Goal: Check status: Check status

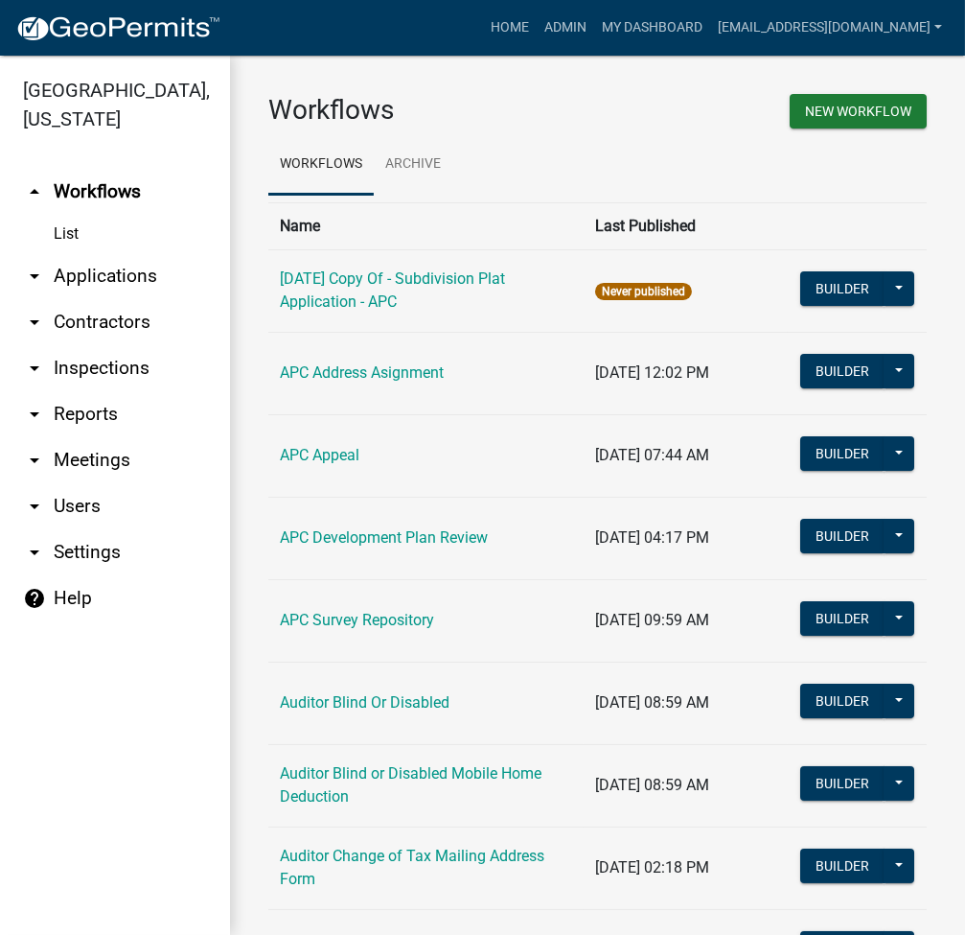
click at [142, 274] on link "arrow_drop_down Applications" at bounding box center [115, 276] width 230 height 46
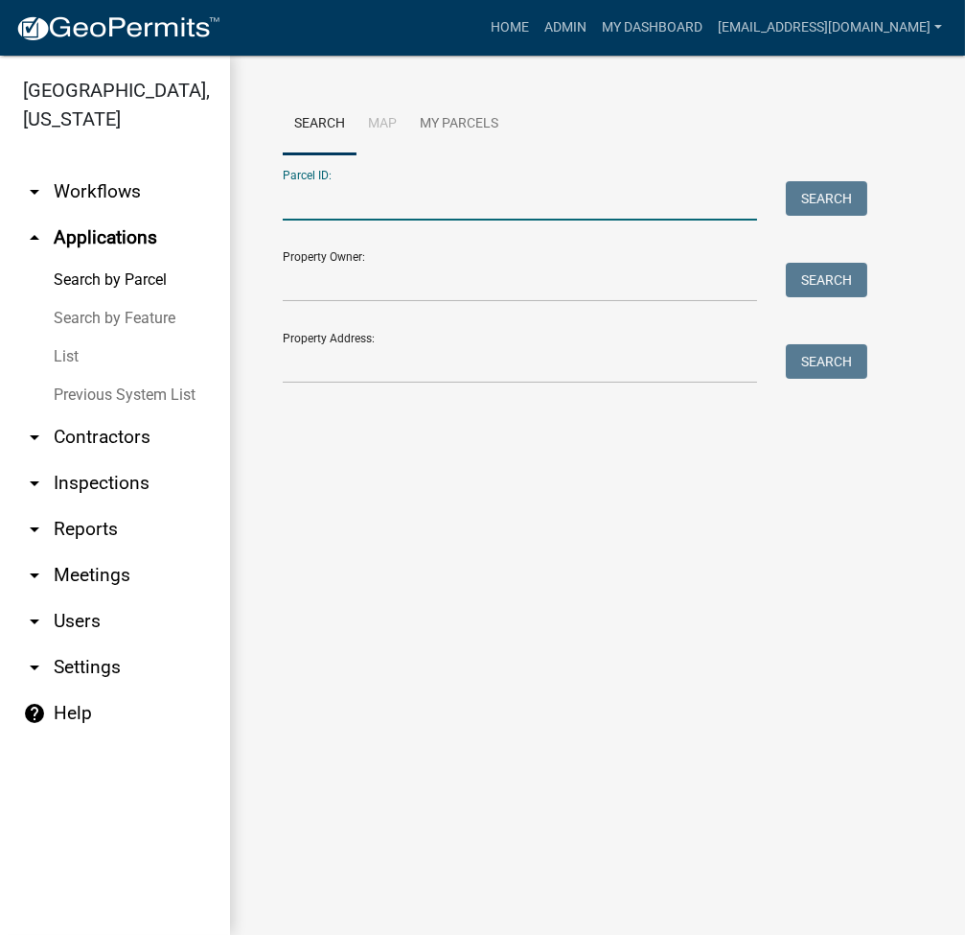
click at [346, 210] on input "Parcel ID:" at bounding box center [520, 200] width 474 height 39
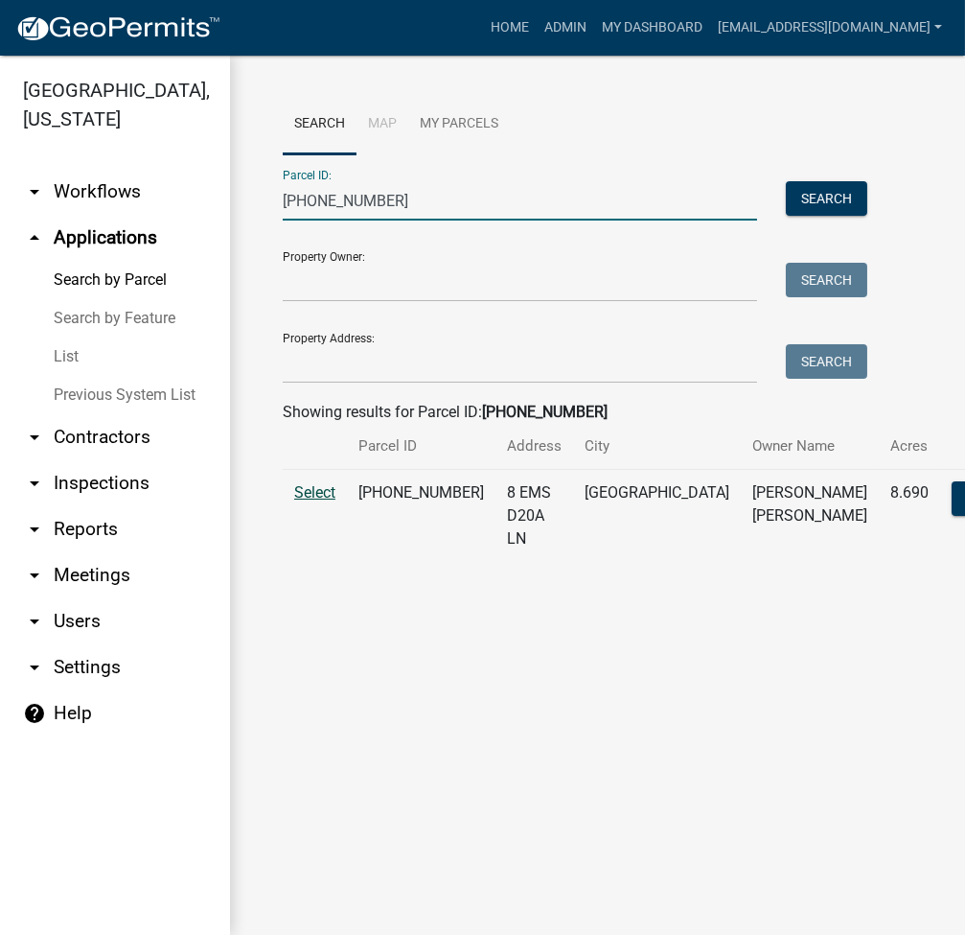
click at [324, 501] on span "Select" at bounding box center [314, 492] width 41 height 18
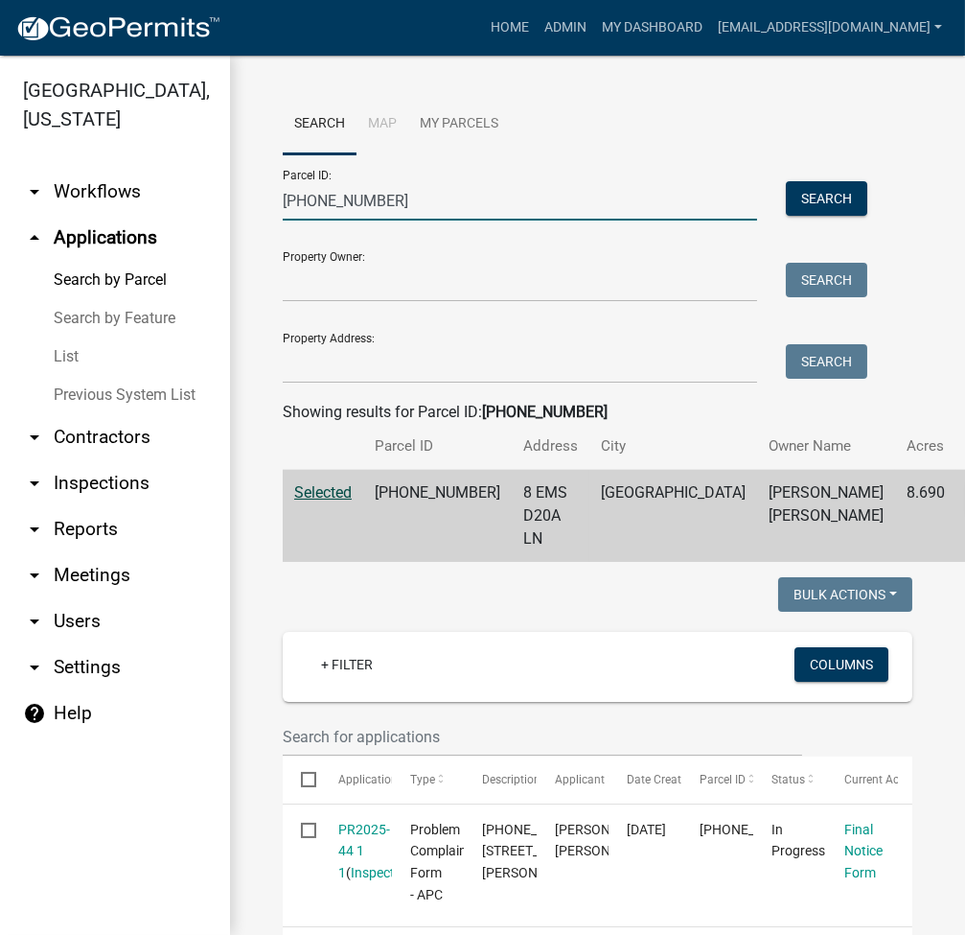
click at [409, 185] on input "[PHONE_NUMBER]" at bounding box center [520, 200] width 474 height 39
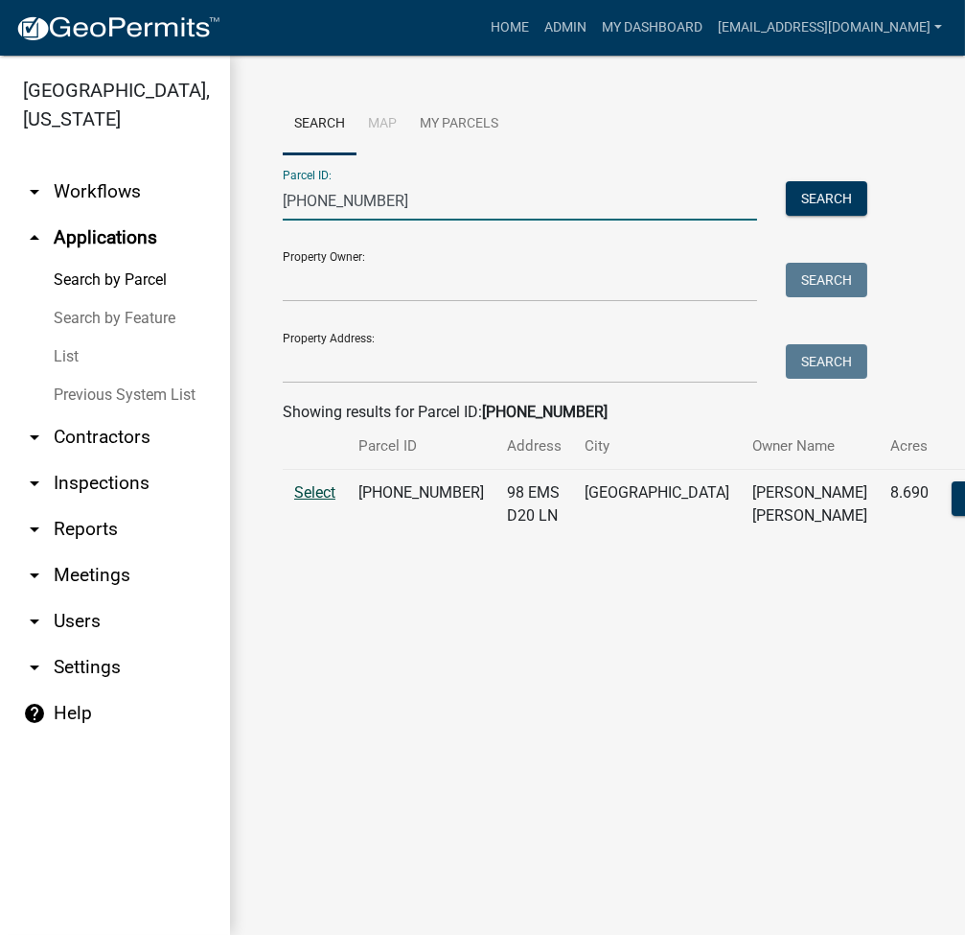
type input "[PHONE_NUMBER]"
click at [316, 501] on span "Select" at bounding box center [314, 492] width 41 height 18
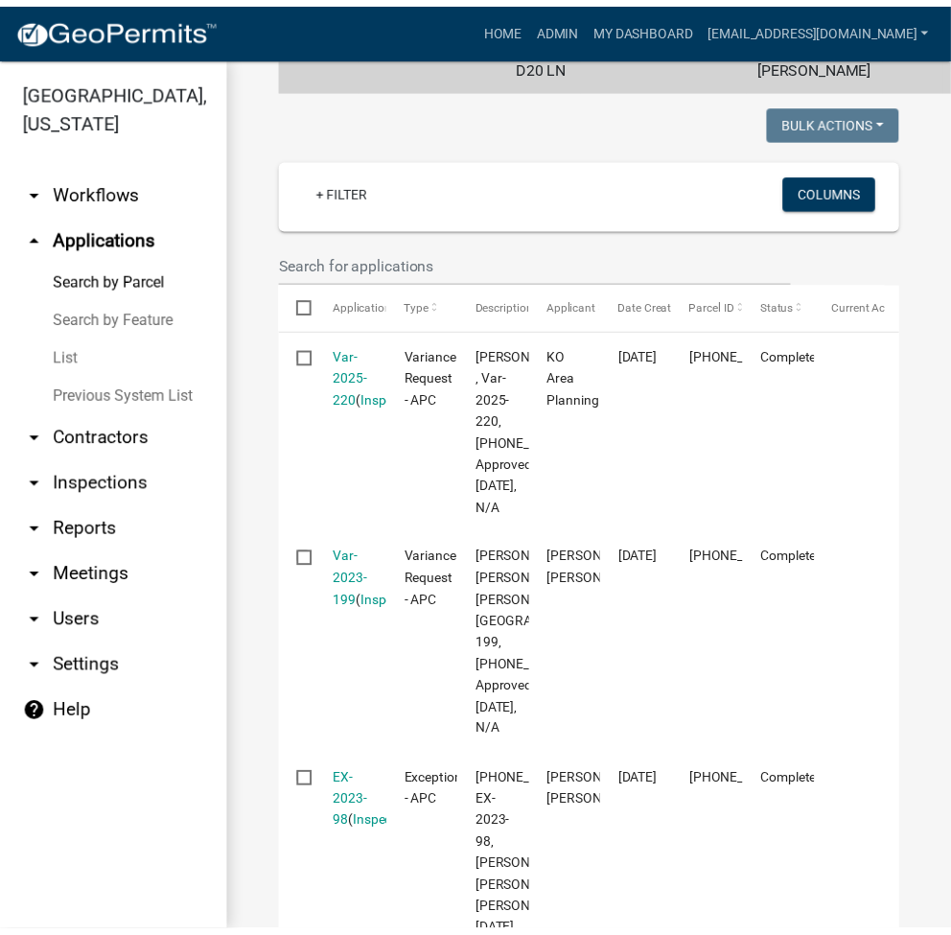
scroll to position [511, 0]
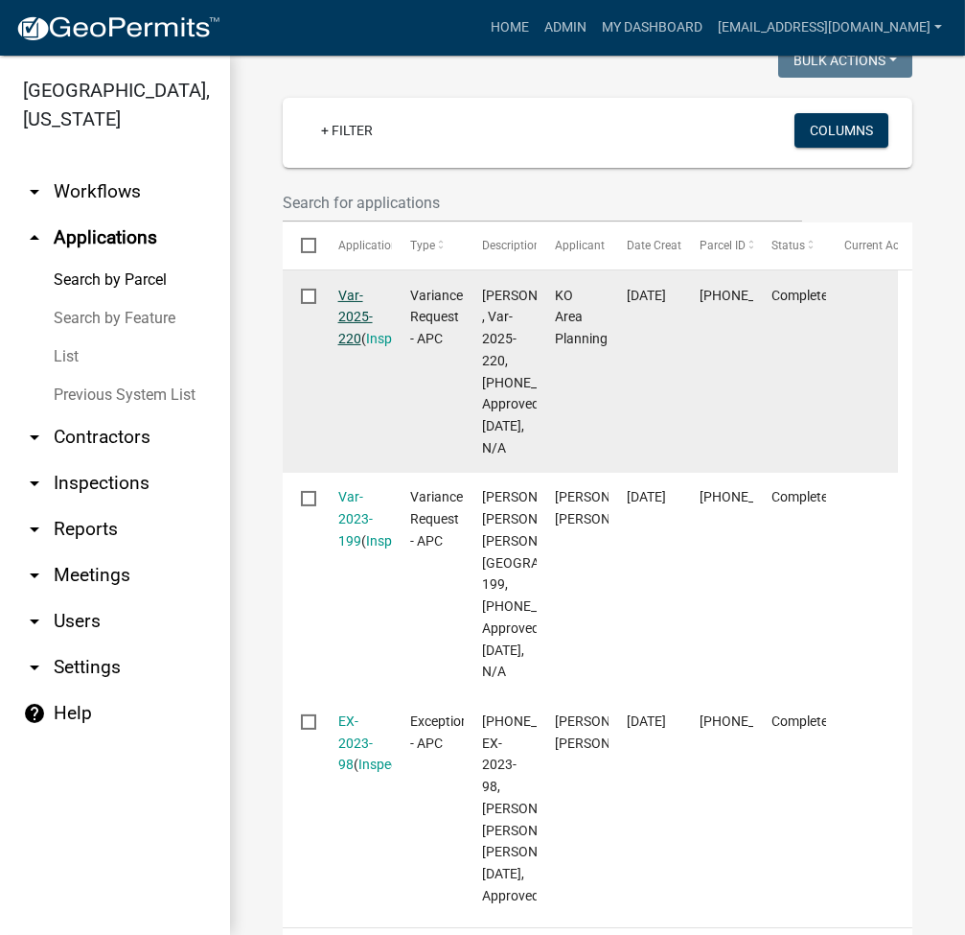
click at [346, 347] on link "Var-2025-220" at bounding box center [355, 317] width 35 height 59
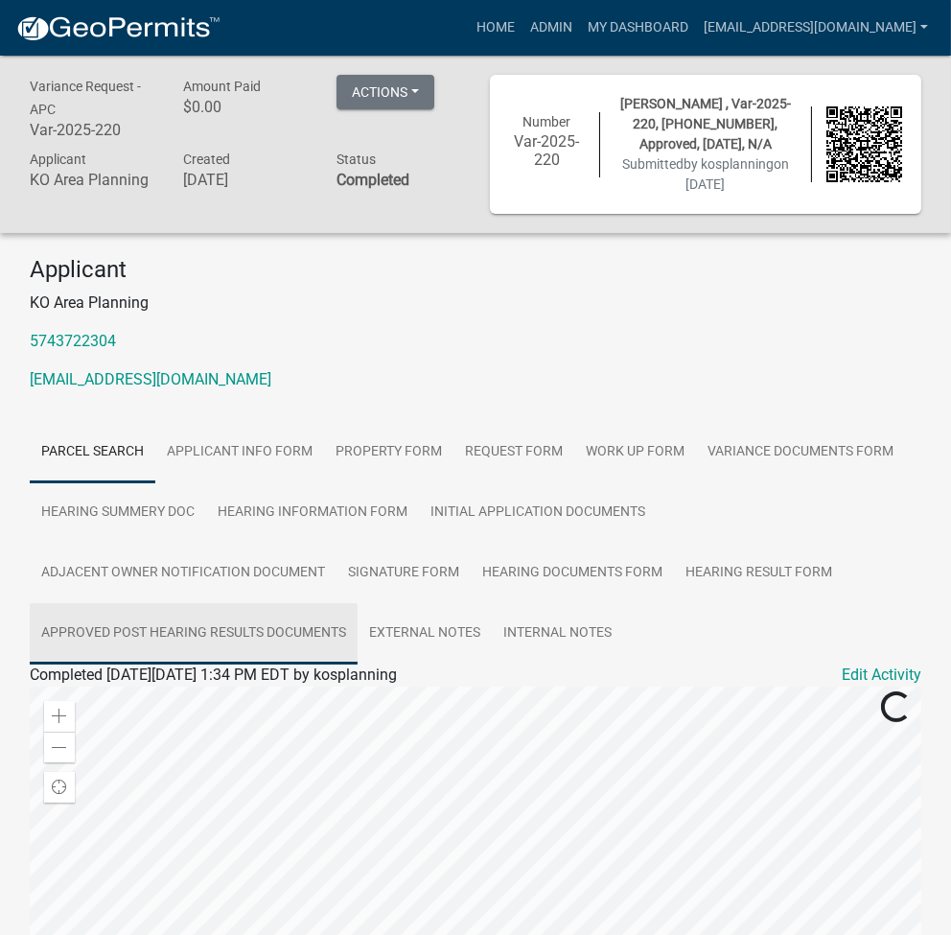
click at [196, 636] on link "Approved Post Hearing Results Documents" at bounding box center [194, 633] width 328 height 61
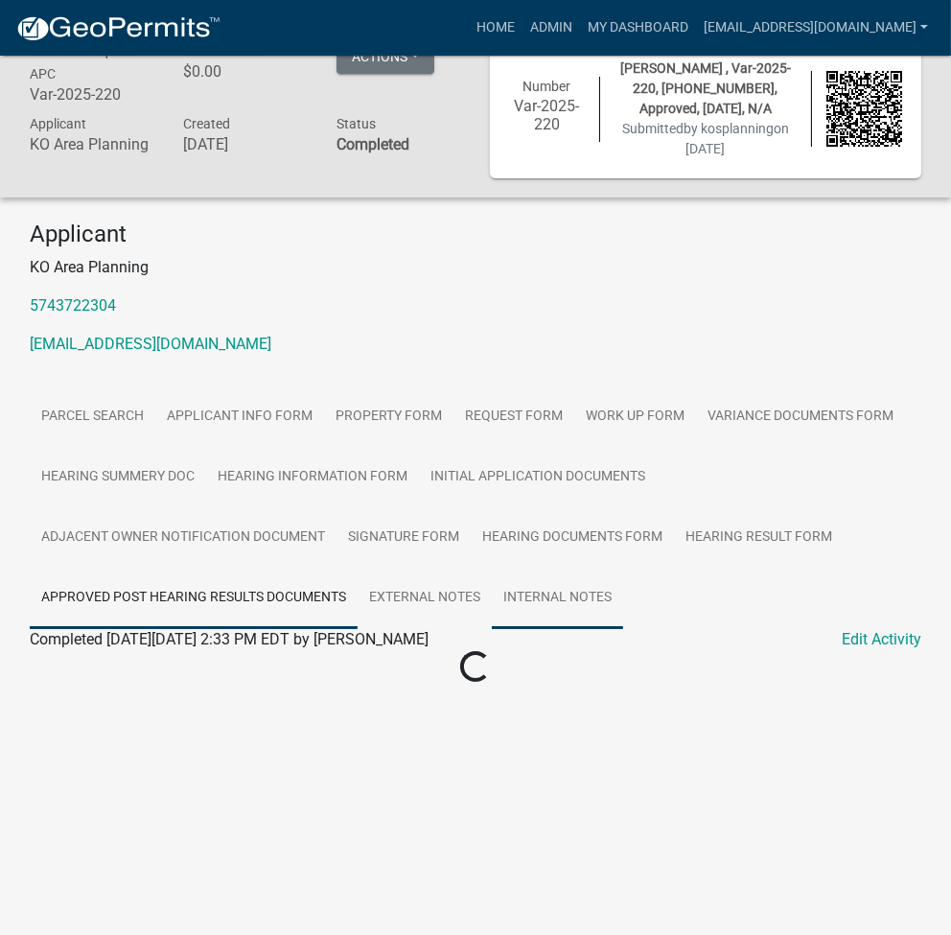
scroll to position [56, 0]
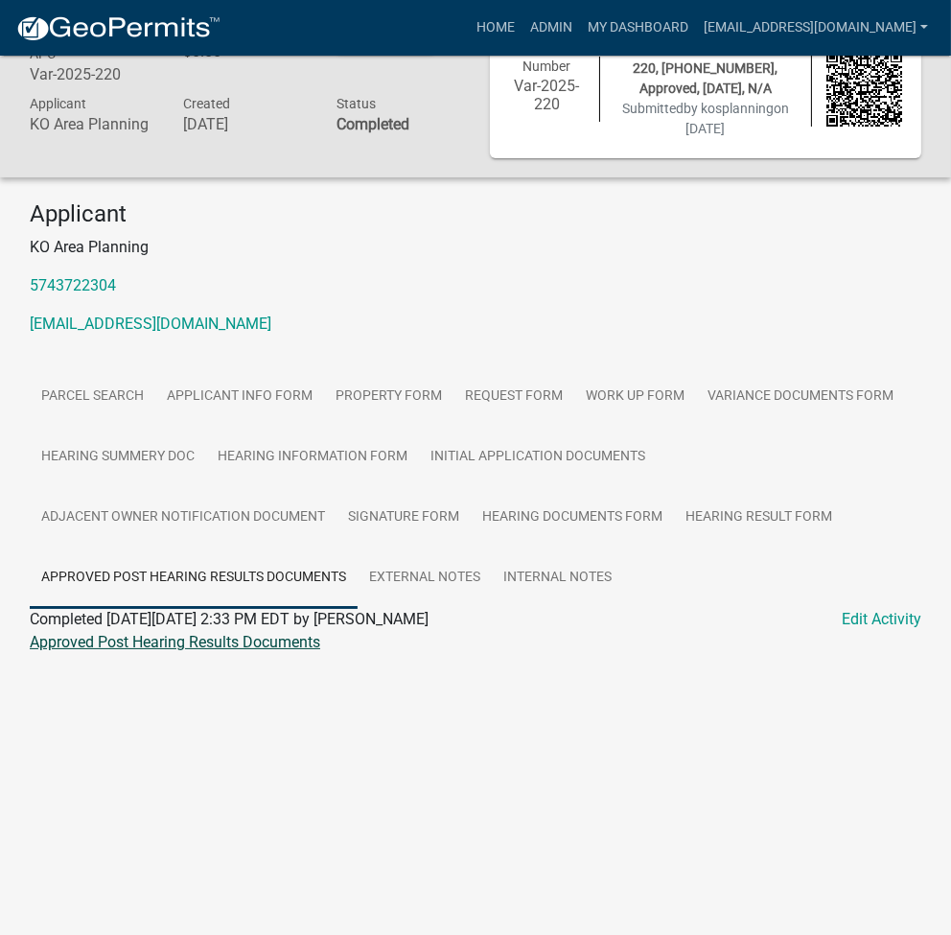
click at [130, 651] on link "Approved Post Hearing Results Documents" at bounding box center [175, 642] width 290 height 18
